Goal: Navigation & Orientation: Find specific page/section

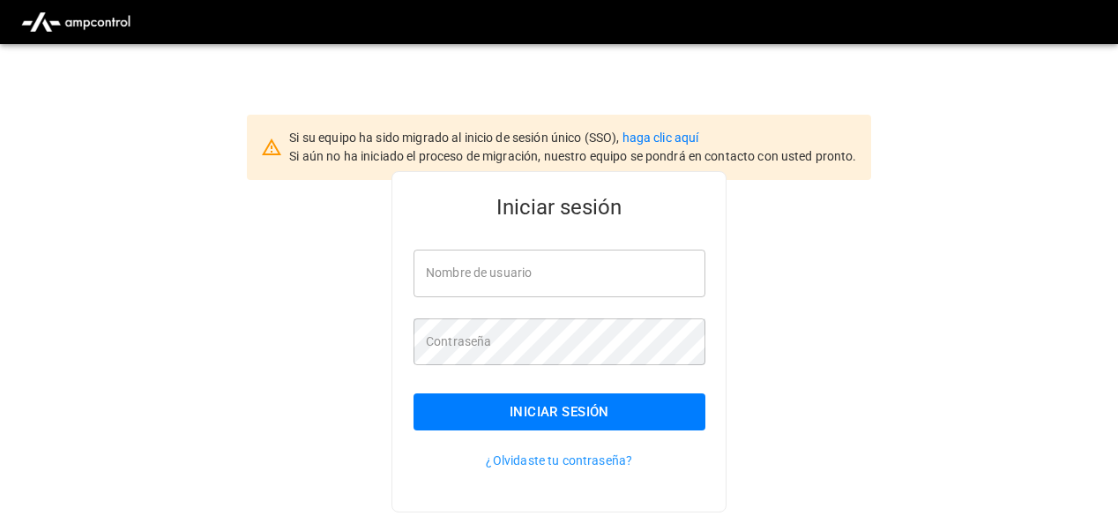
type input "**********"
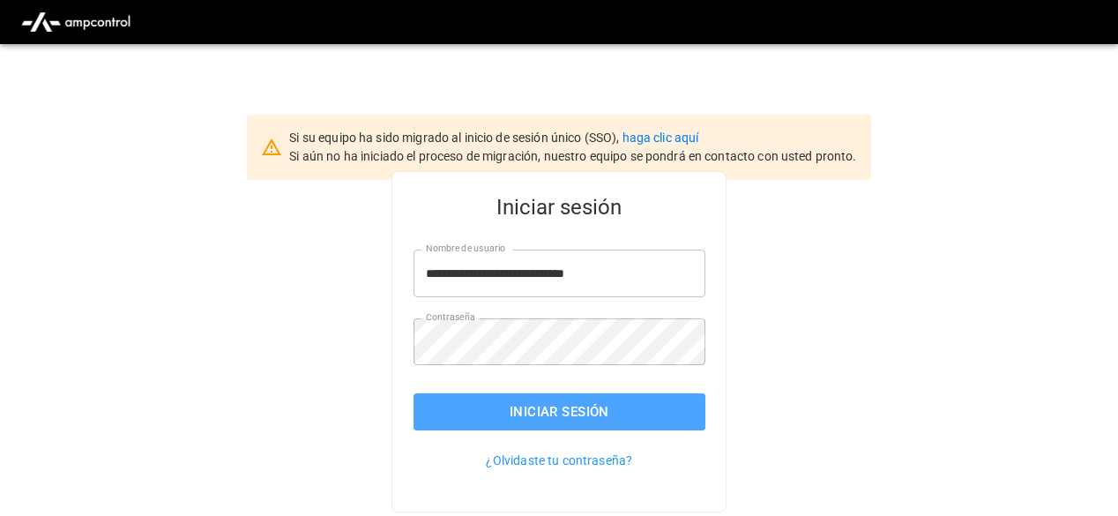
click at [478, 404] on button "Iniciar sesión" at bounding box center [560, 411] width 292 height 37
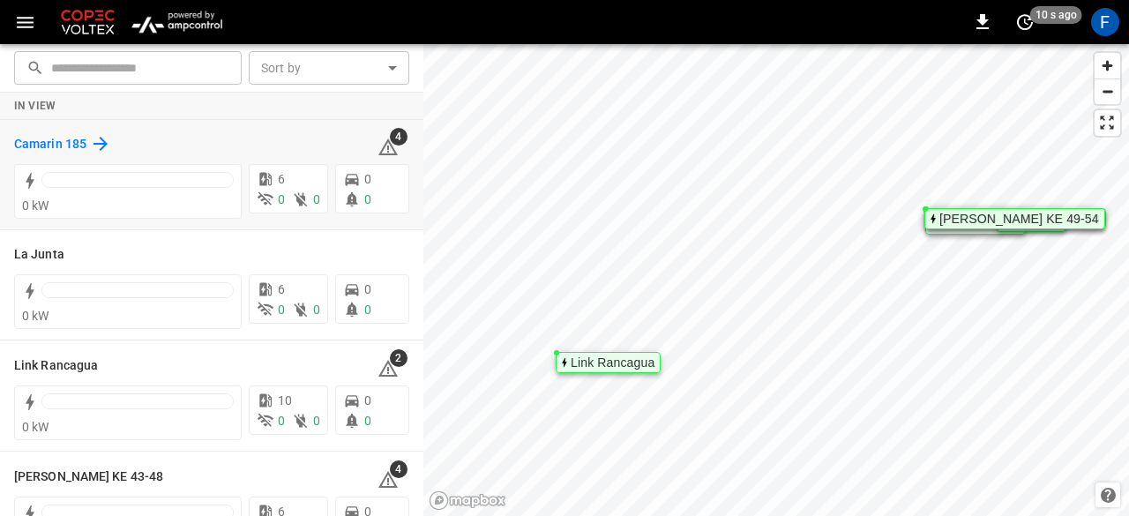
click at [38, 140] on h6 "Camarin 185" at bounding box center [50, 144] width 72 height 19
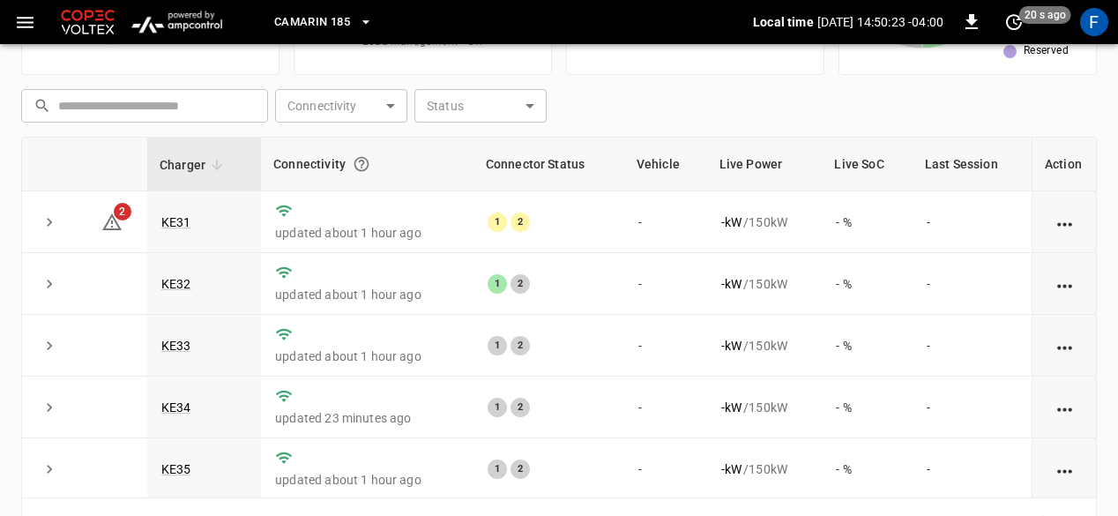
scroll to position [63, 0]
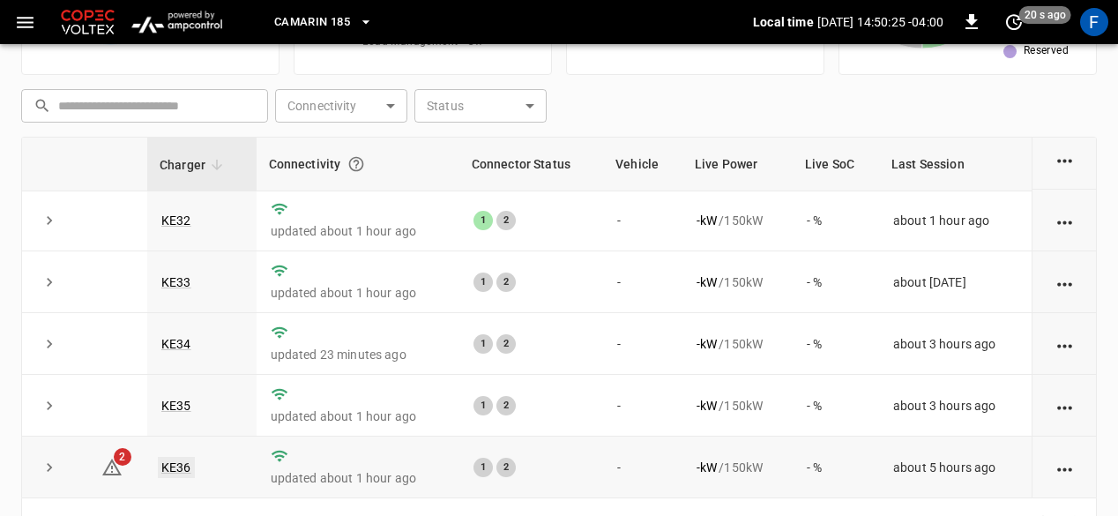
click at [169, 466] on link "KE36" at bounding box center [176, 467] width 37 height 21
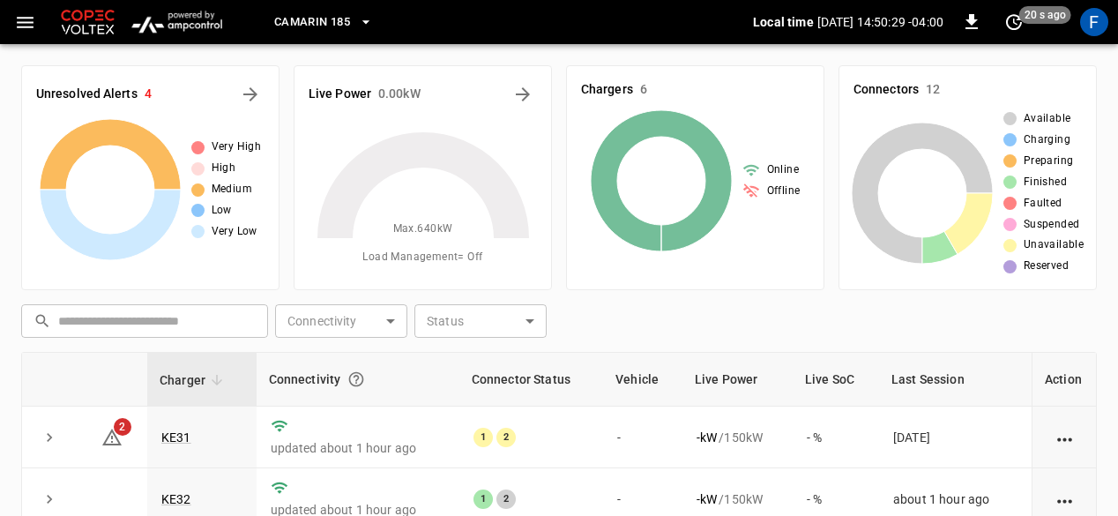
scroll to position [215, 0]
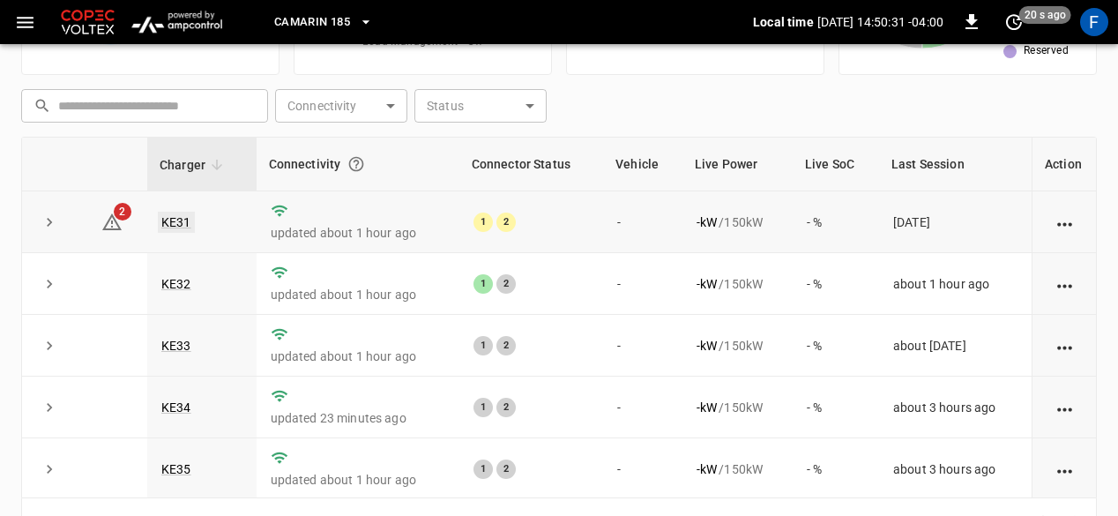
click at [169, 219] on link "KE31" at bounding box center [176, 222] width 37 height 21
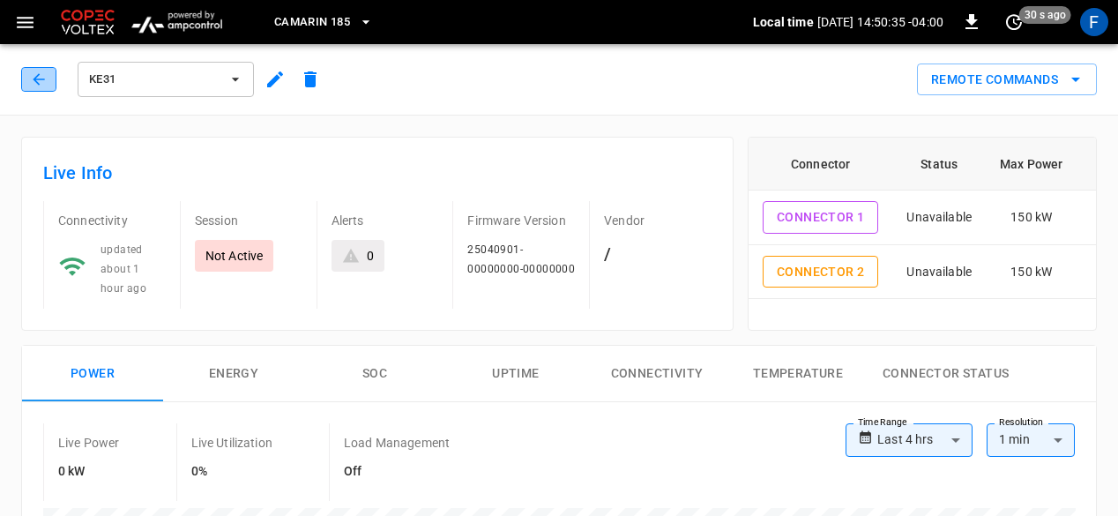
click at [30, 86] on icon "button" at bounding box center [39, 80] width 18 height 18
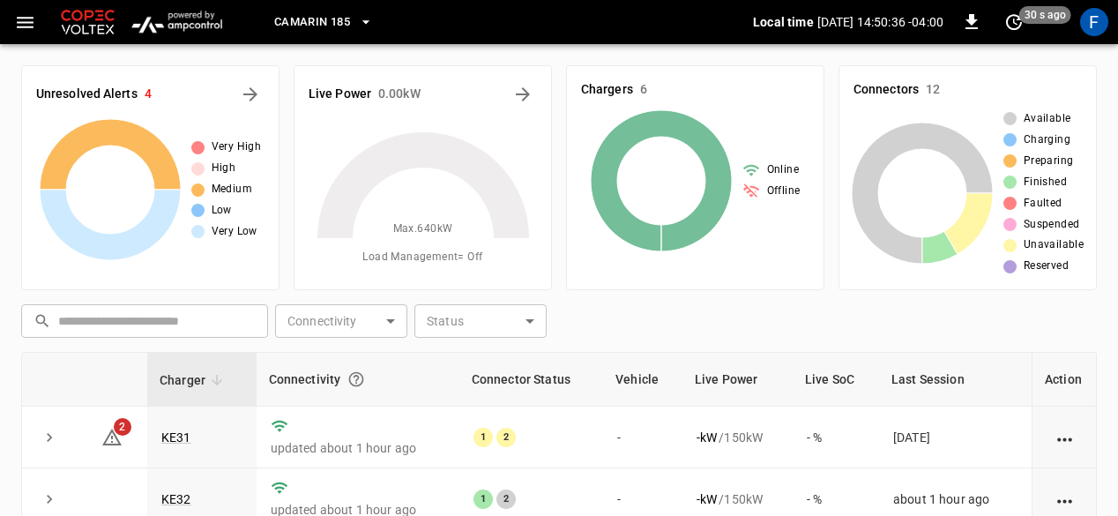
scroll to position [215, 0]
